Goal: Check status: Check status

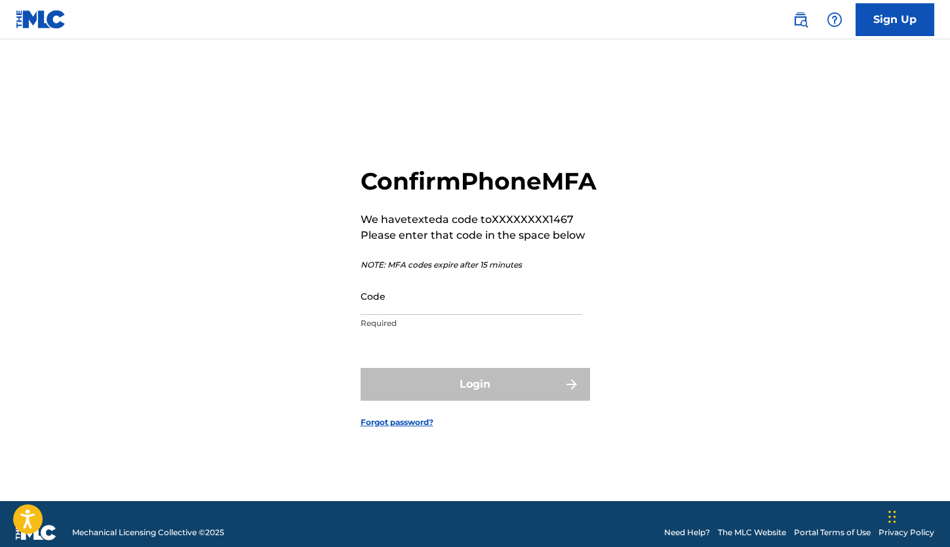
scroll to position [17, 0]
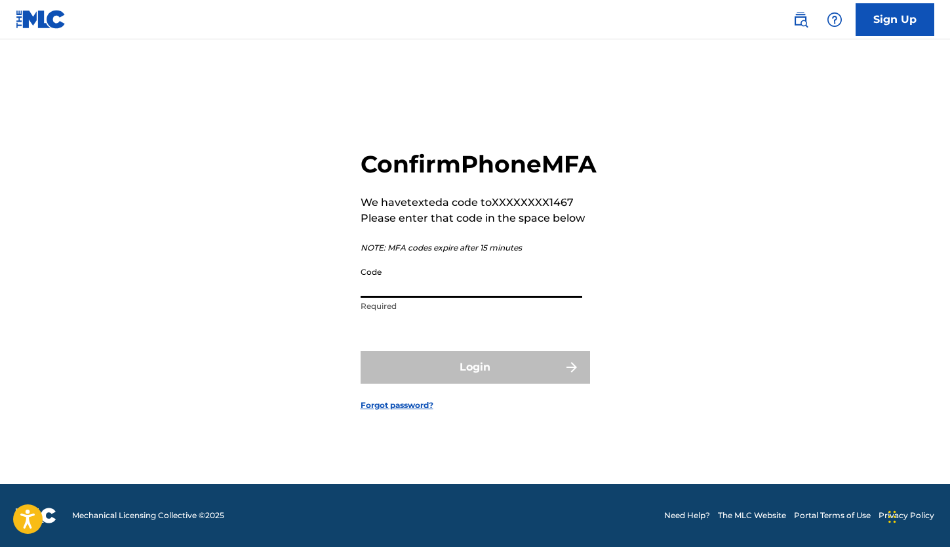
click at [416, 298] on input "Code" at bounding box center [472, 278] width 222 height 37
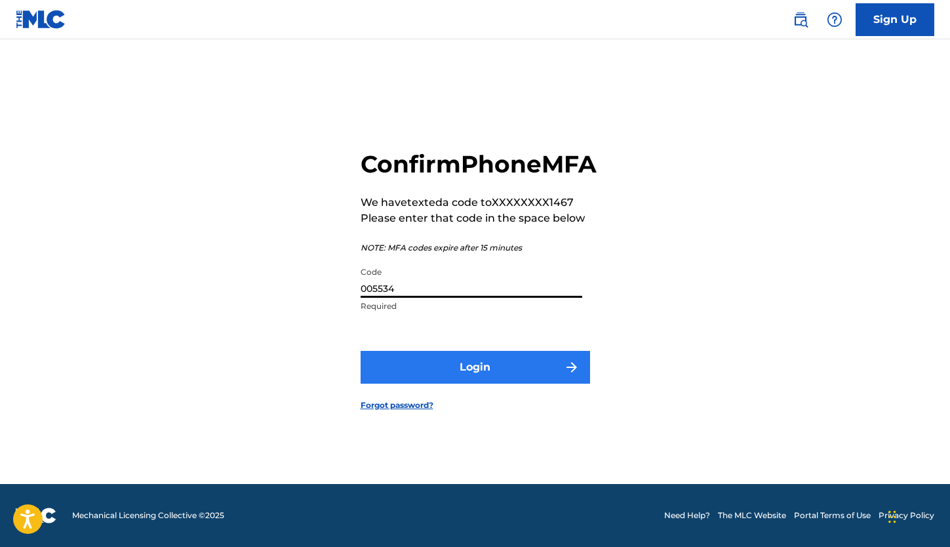
type input "005534"
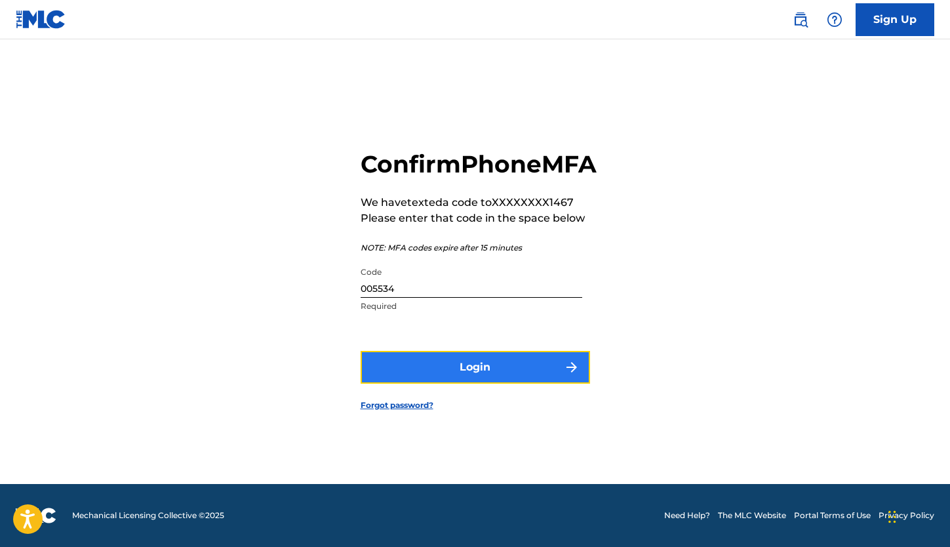
click at [440, 384] on button "Login" at bounding box center [476, 367] width 230 height 33
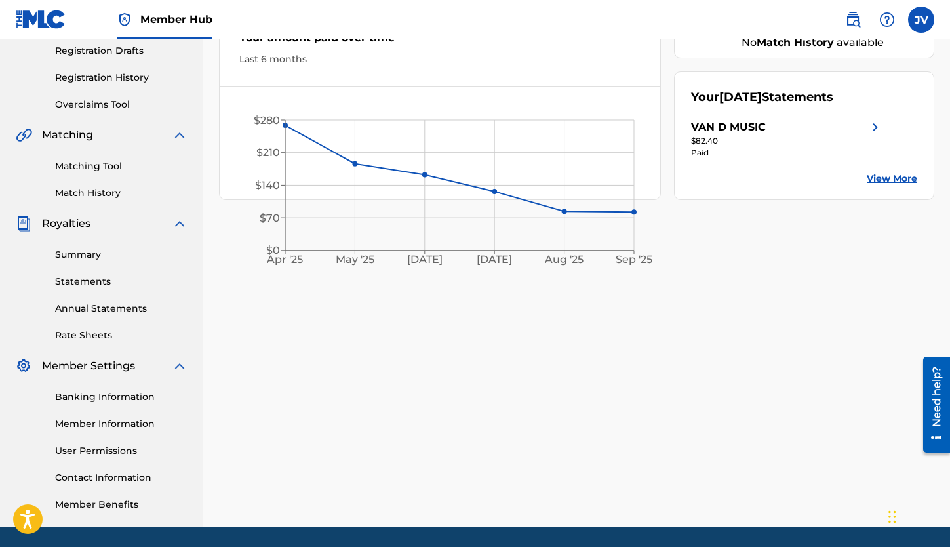
scroll to position [246, 0]
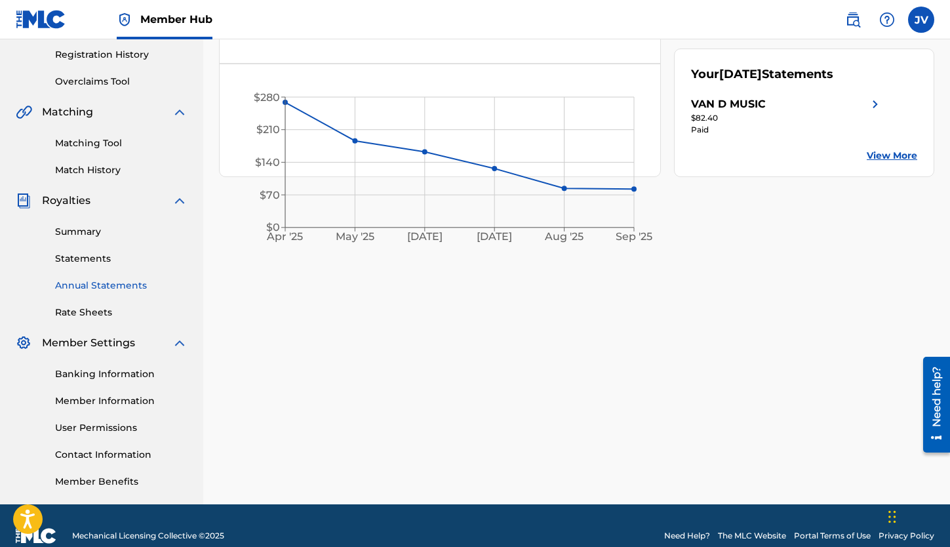
click at [117, 283] on link "Annual Statements" at bounding box center [121, 286] width 132 height 14
